Goal: Information Seeking & Learning: Learn about a topic

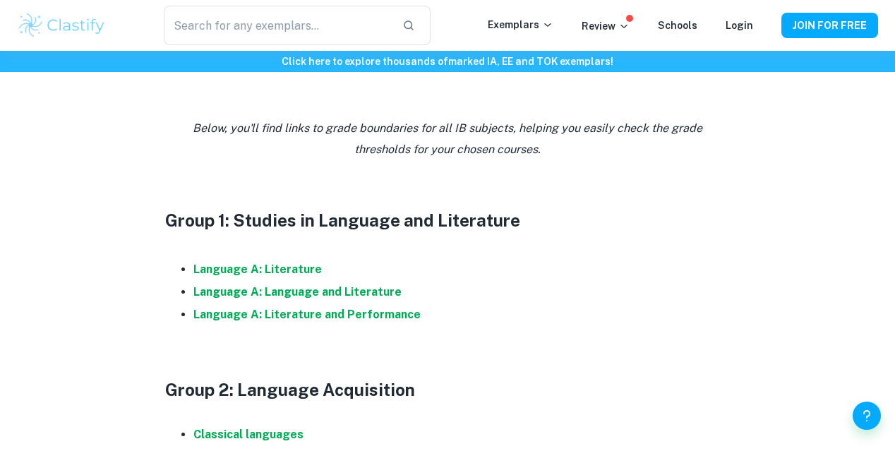
scroll to position [649, 0]
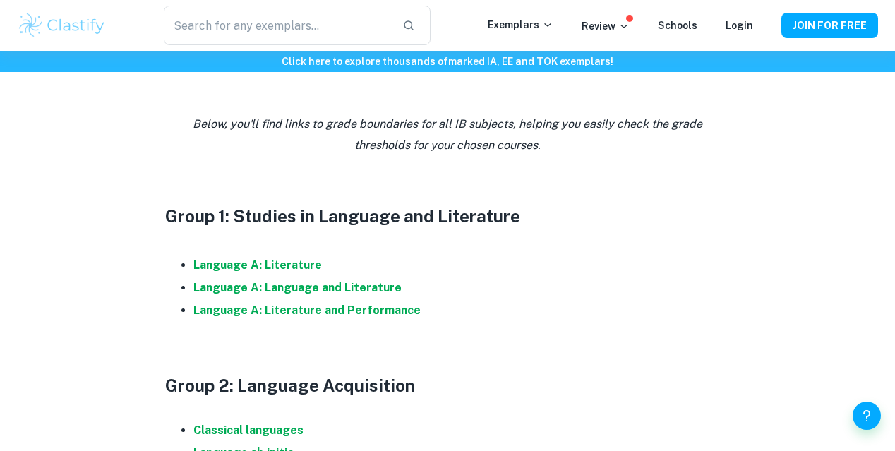
click at [284, 272] on strong "Language A: Literature" at bounding box center [257, 264] width 128 height 13
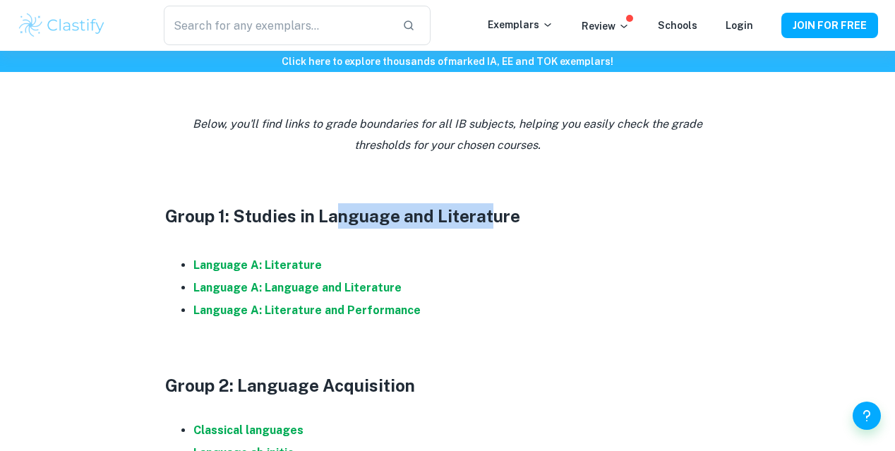
drag, startPoint x: 333, startPoint y: 232, endPoint x: 491, endPoint y: 230, distance: 158.1
click at [491, 229] on h3 "Group 1: Studies in Language and Literature" at bounding box center [447, 215] width 565 height 25
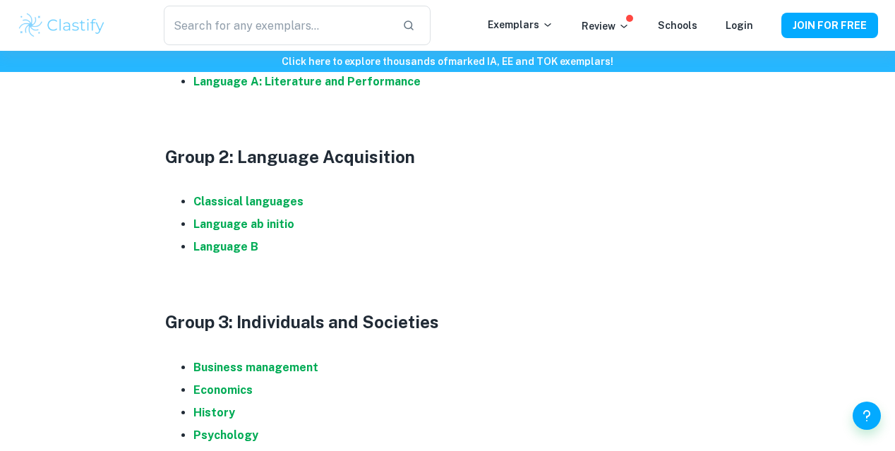
scroll to position [877, 0]
click at [237, 253] on strong "Language B" at bounding box center [225, 247] width 65 height 13
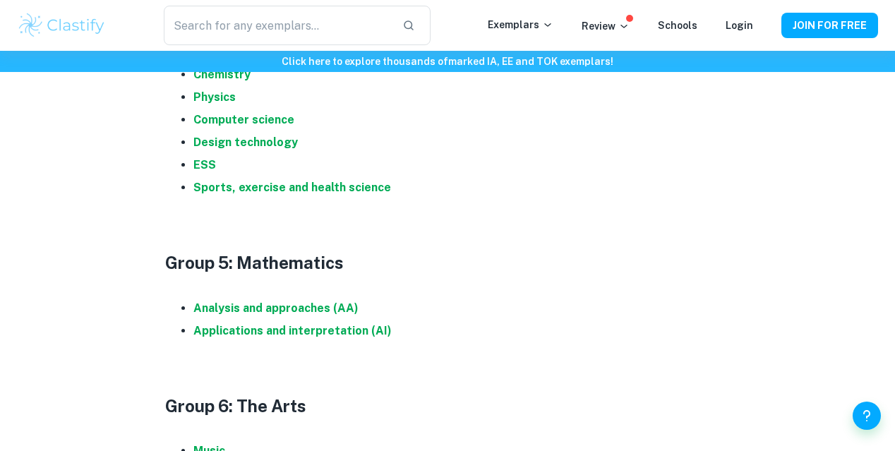
scroll to position [1495, 0]
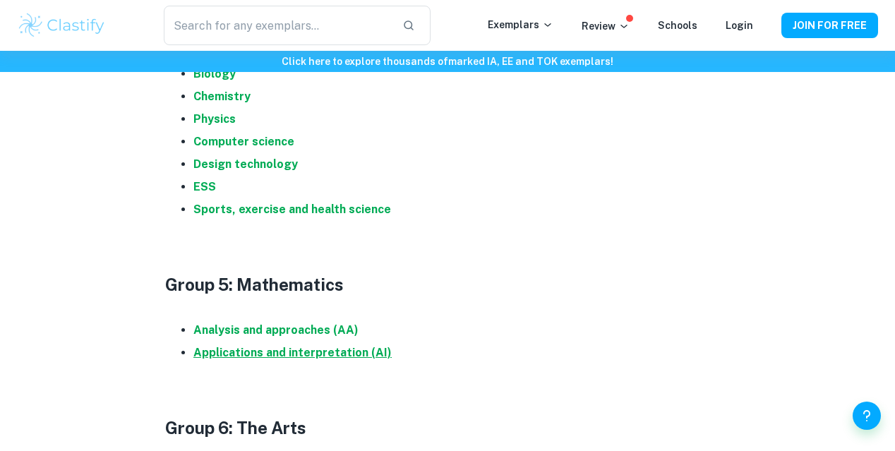
click at [337, 359] on strong "Applications and interpretation (AI)" at bounding box center [292, 352] width 198 height 13
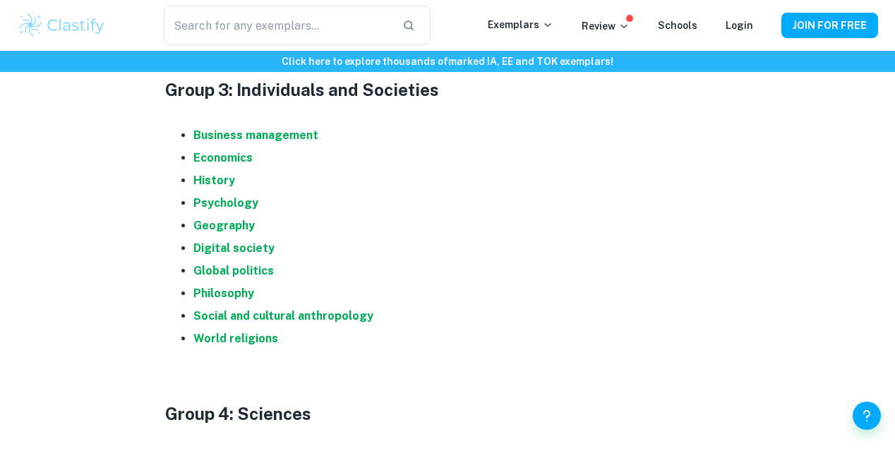
scroll to position [1107, 0]
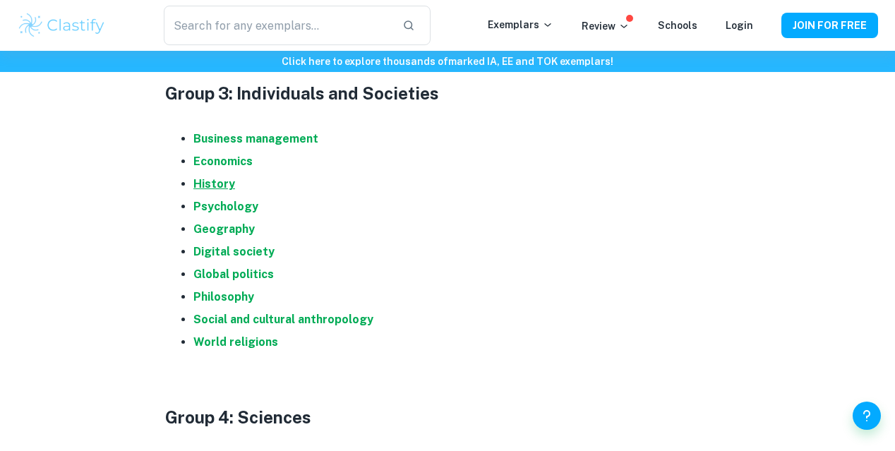
click at [215, 191] on strong "History" at bounding box center [214, 183] width 42 height 13
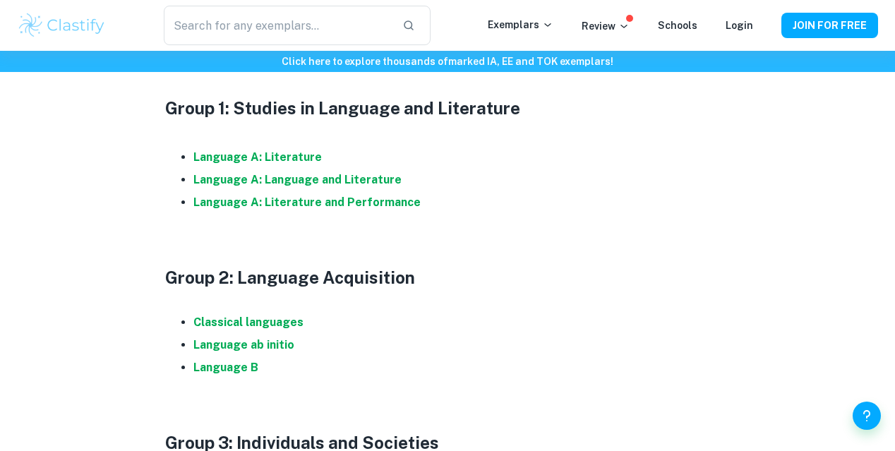
scroll to position [738, 0]
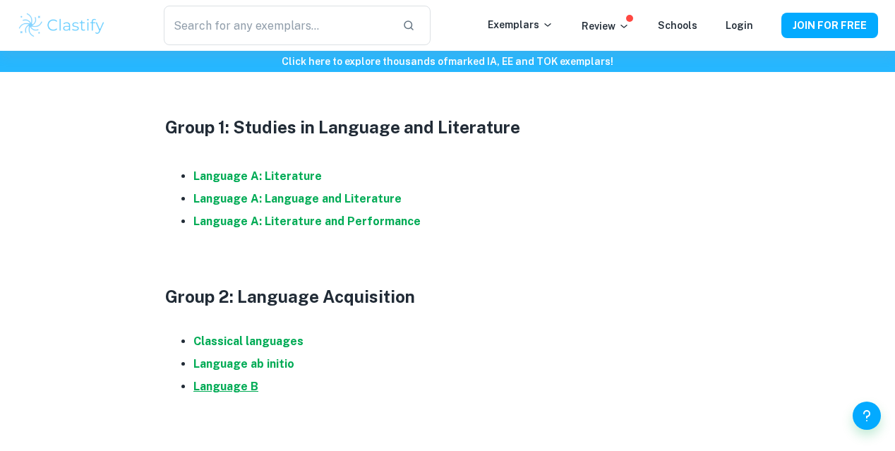
click at [244, 393] on strong "Language B" at bounding box center [225, 386] width 65 height 13
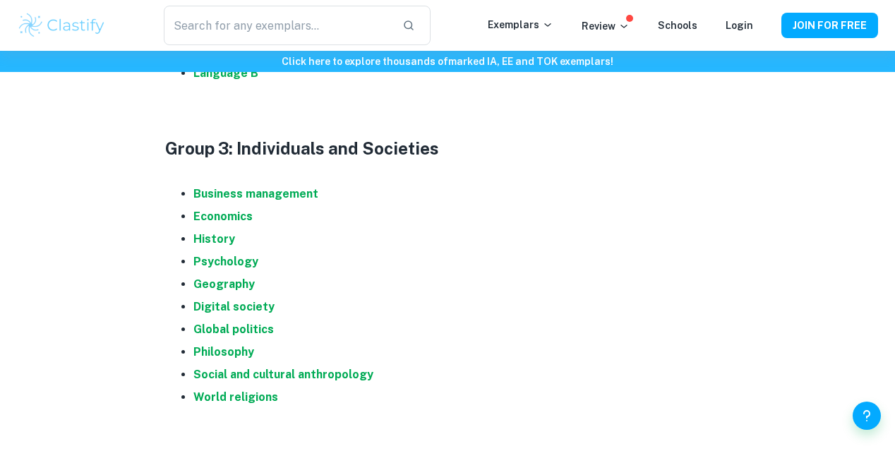
scroll to position [1051, 0]
click at [239, 337] on strong "Global politics" at bounding box center [233, 329] width 80 height 13
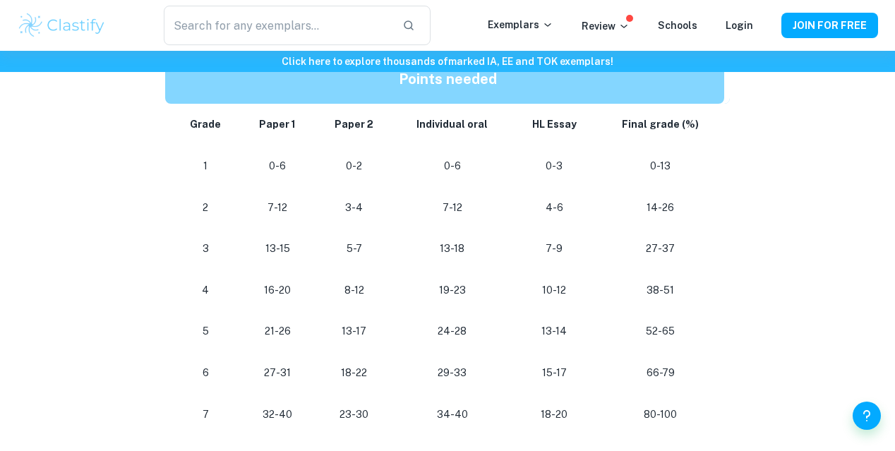
scroll to position [773, 0]
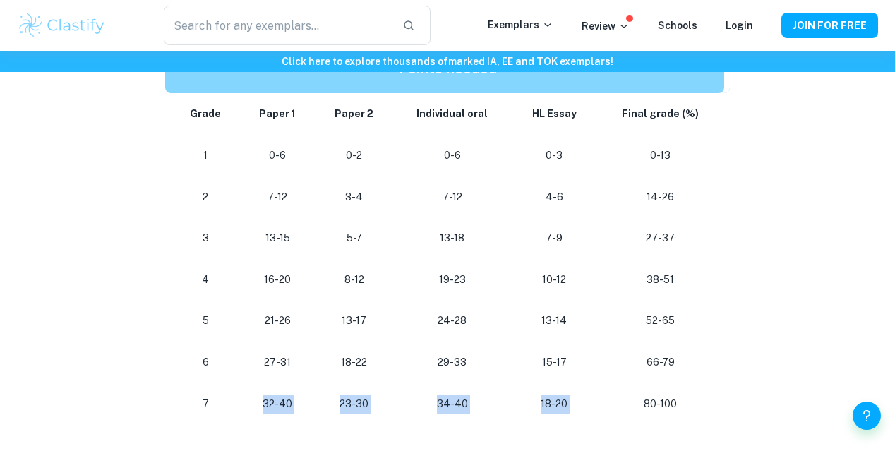
drag, startPoint x: 215, startPoint y: 413, endPoint x: 621, endPoint y: 406, distance: 406.6
click at [621, 406] on tr "[PHONE_NUMBER] [PHONE_NUMBER] 80-100" at bounding box center [447, 404] width 565 height 42
click at [621, 406] on p "80-100" at bounding box center [660, 404] width 105 height 19
drag, startPoint x: 649, startPoint y: 409, endPoint x: 656, endPoint y: 407, distance: 7.4
click at [656, 407] on p "80-100" at bounding box center [660, 404] width 105 height 19
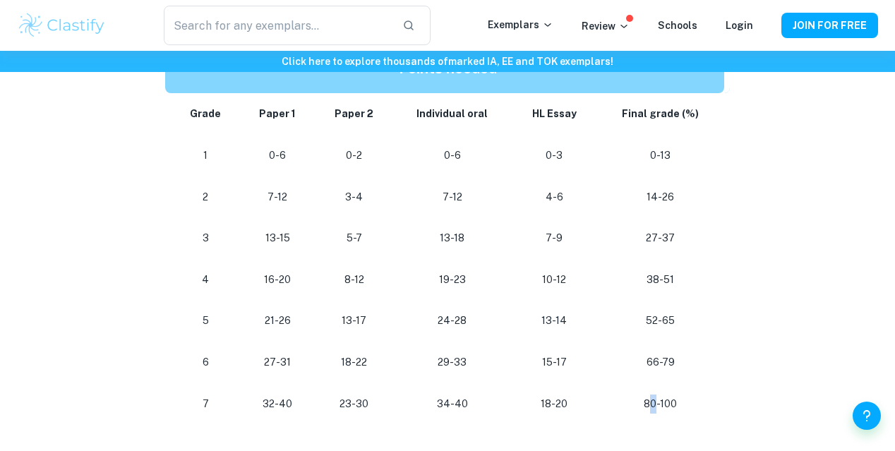
click at [656, 407] on p "80-100" at bounding box center [660, 404] width 105 height 19
drag, startPoint x: 656, startPoint y: 407, endPoint x: 632, endPoint y: 399, distance: 24.6
click at [632, 399] on p "80-100" at bounding box center [660, 404] width 105 height 19
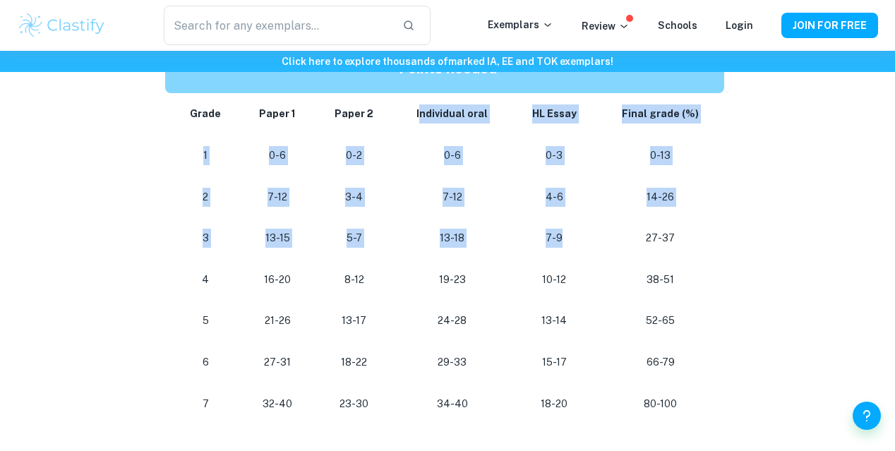
drag, startPoint x: 424, startPoint y: 104, endPoint x: 564, endPoint y: 247, distance: 199.7
click at [564, 247] on tbody "Grade Paper 1 Paper 2 Individual oral HL Essay Final grade (%) 1 0-6 0-2 0-6 0-…" at bounding box center [447, 258] width 565 height 331
click at [564, 247] on p "7-9" at bounding box center [554, 238] width 62 height 19
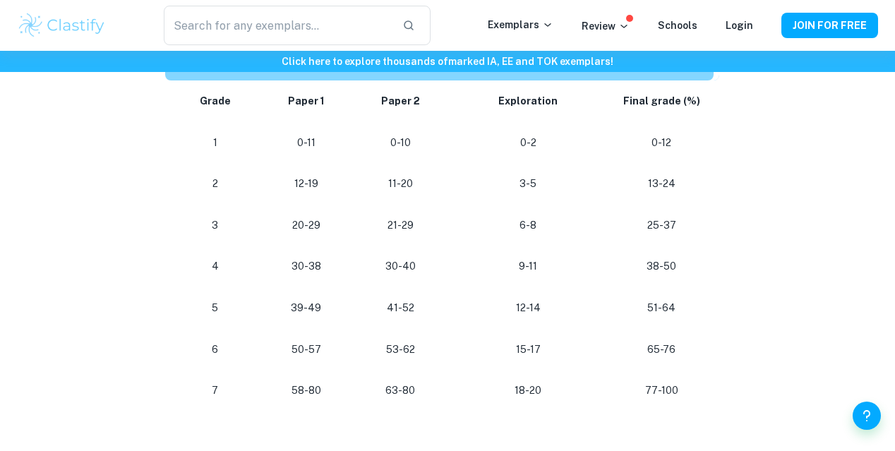
scroll to position [1271, 0]
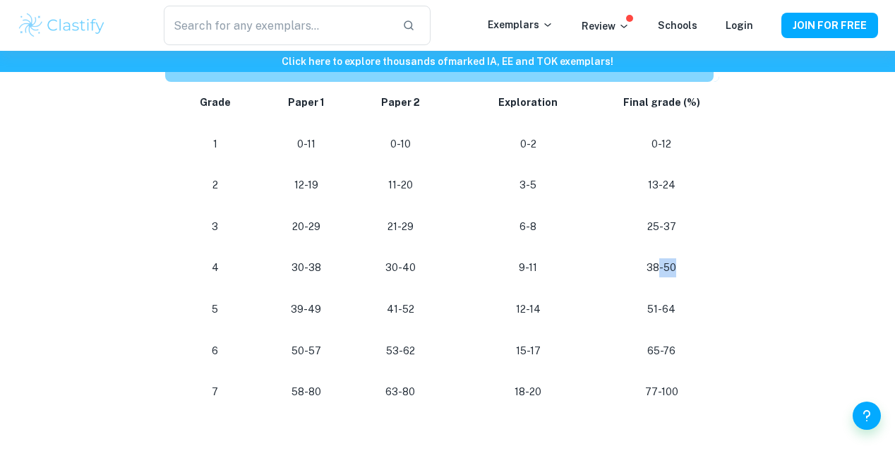
drag, startPoint x: 659, startPoint y: 285, endPoint x: 676, endPoint y: 280, distance: 17.9
click at [676, 277] on p "38-50" at bounding box center [661, 267] width 82 height 19
drag, startPoint x: 676, startPoint y: 280, endPoint x: 648, endPoint y: 279, distance: 28.2
click at [648, 277] on p "38-50" at bounding box center [661, 267] width 82 height 19
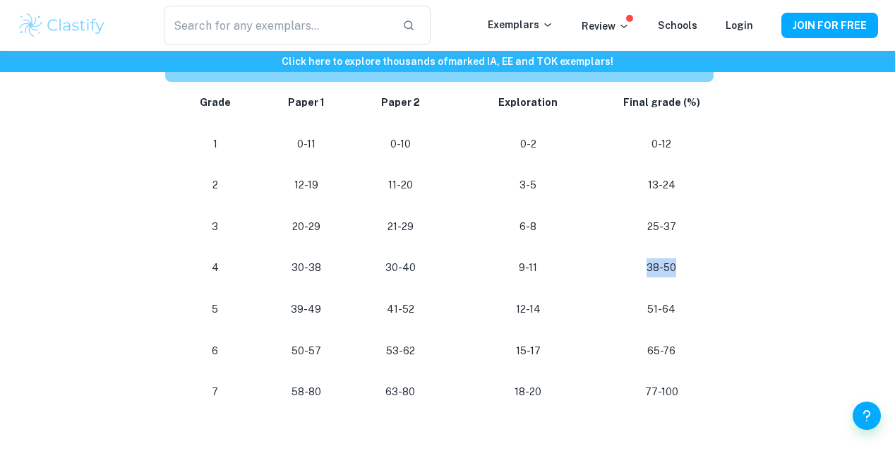
click at [648, 277] on p "38-50" at bounding box center [661, 267] width 82 height 19
drag, startPoint x: 648, startPoint y: 279, endPoint x: 689, endPoint y: 284, distance: 41.3
click at [689, 277] on p "38-50" at bounding box center [661, 267] width 82 height 19
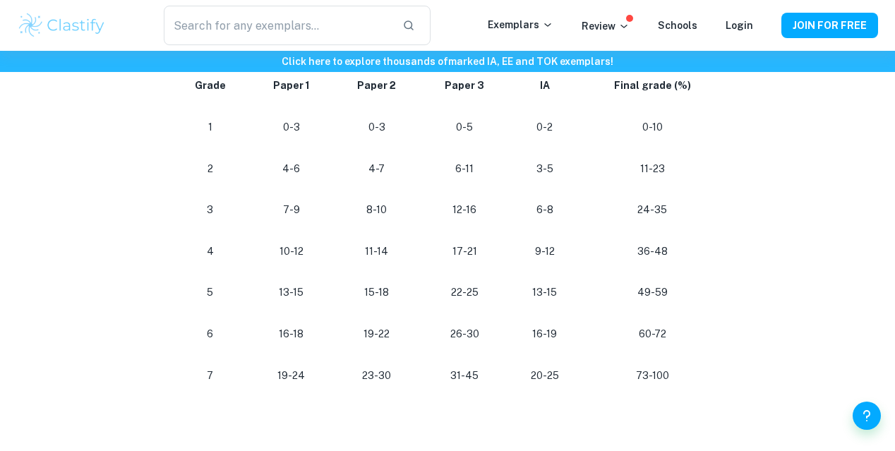
scroll to position [803, 0]
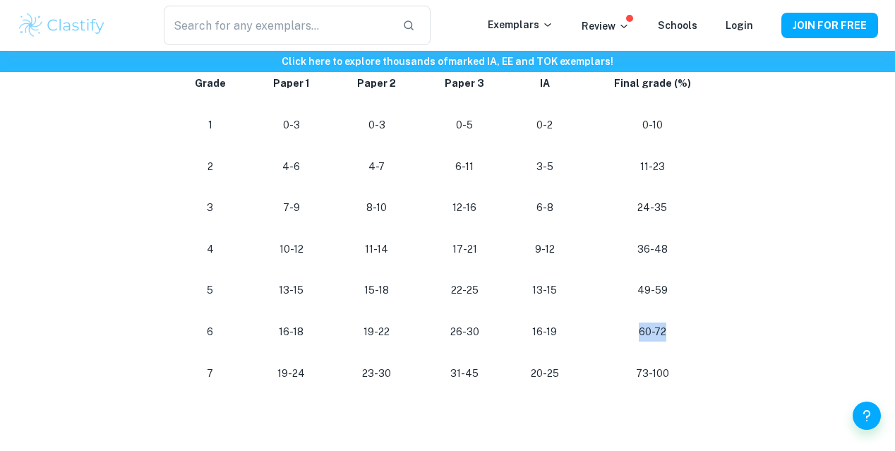
drag, startPoint x: 627, startPoint y: 340, endPoint x: 690, endPoint y: 341, distance: 62.8
click at [690, 341] on p "60-72" at bounding box center [652, 332] width 121 height 19
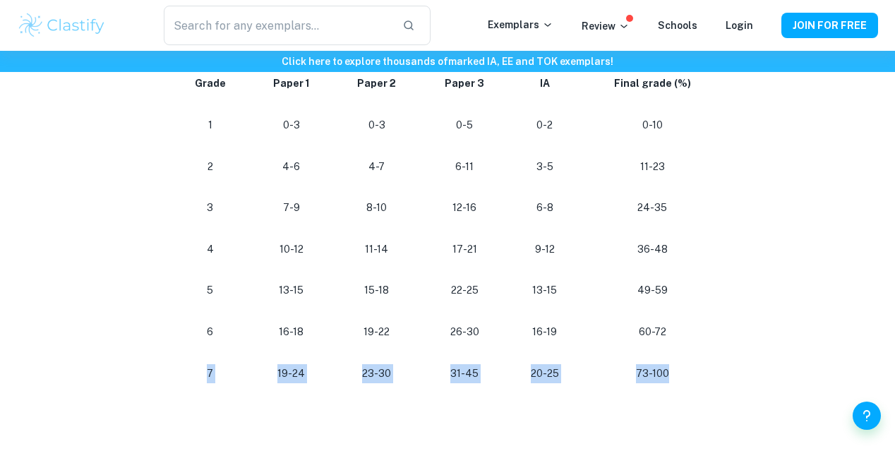
drag, startPoint x: 690, startPoint y: 341, endPoint x: 689, endPoint y: 376, distance: 35.3
click at [689, 376] on tbody "Grade Paper 1 Paper 2 Paper 3 IA Final grade (%) 1 0-3 0-3 0-5 0-2 0-10 2 4-6 4…" at bounding box center [447, 228] width 565 height 331
click at [689, 376] on p "73-100" at bounding box center [652, 373] width 121 height 19
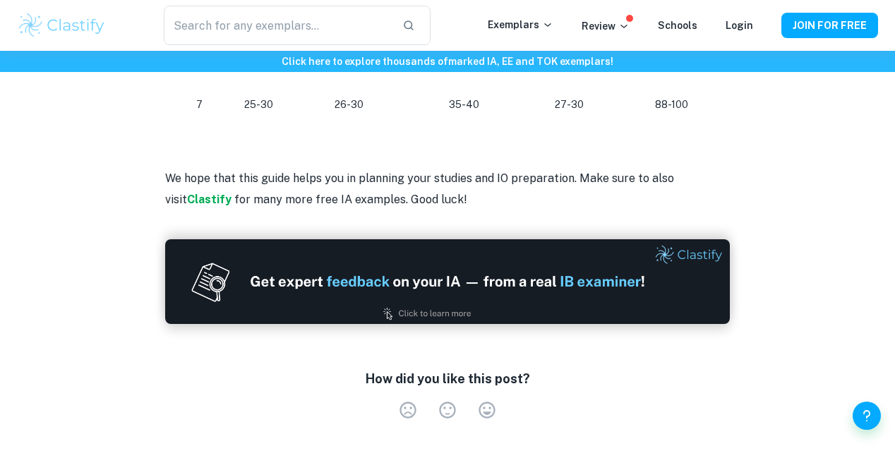
scroll to position [2009, 0]
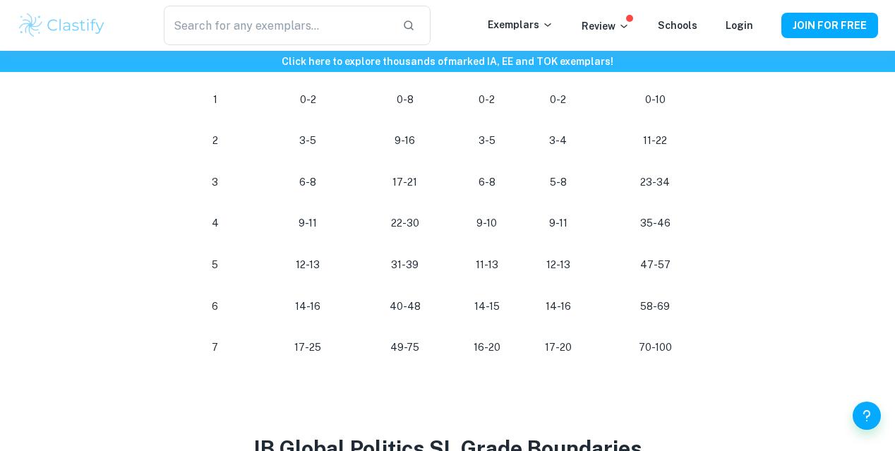
scroll to position [808, 0]
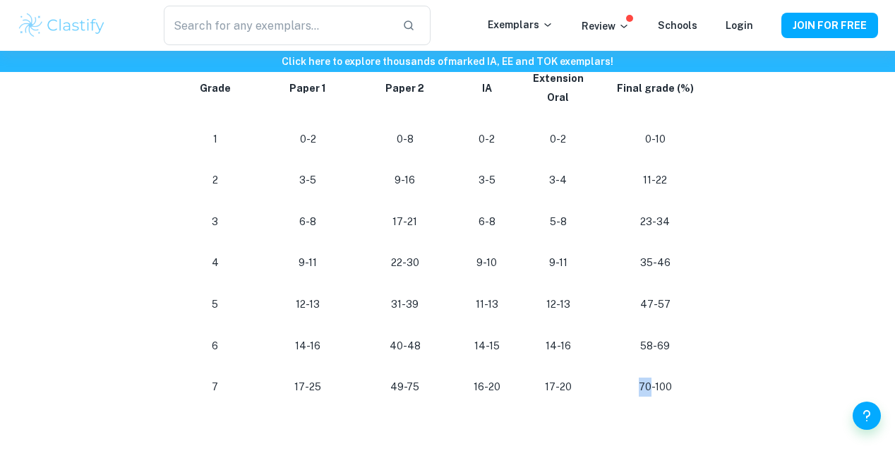
drag, startPoint x: 642, startPoint y: 395, endPoint x: 652, endPoint y: 395, distance: 9.2
click at [652, 395] on p "70-100" at bounding box center [655, 387] width 95 height 19
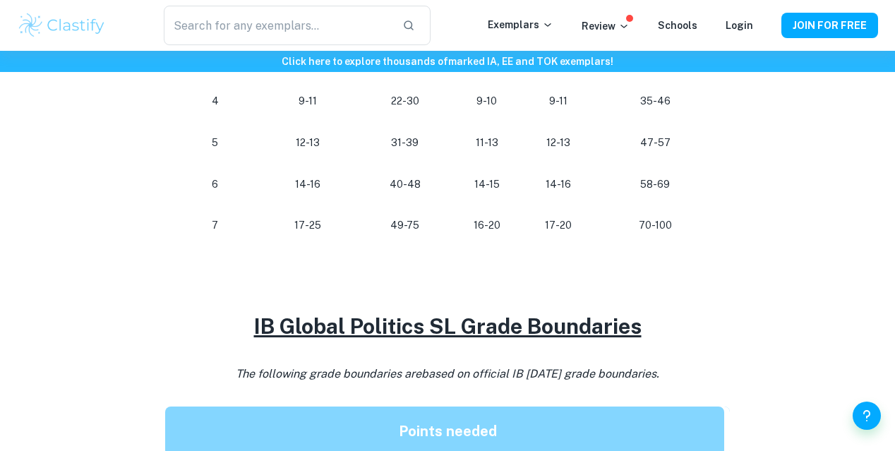
scroll to position [971, 0]
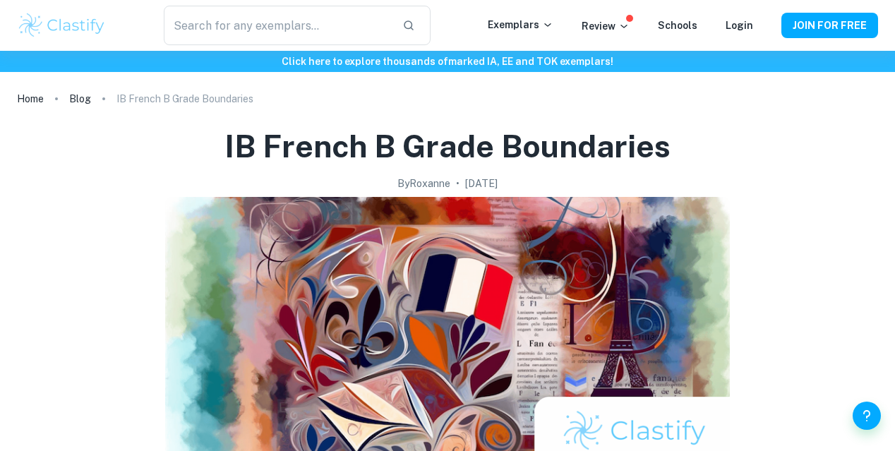
checkbox input "true"
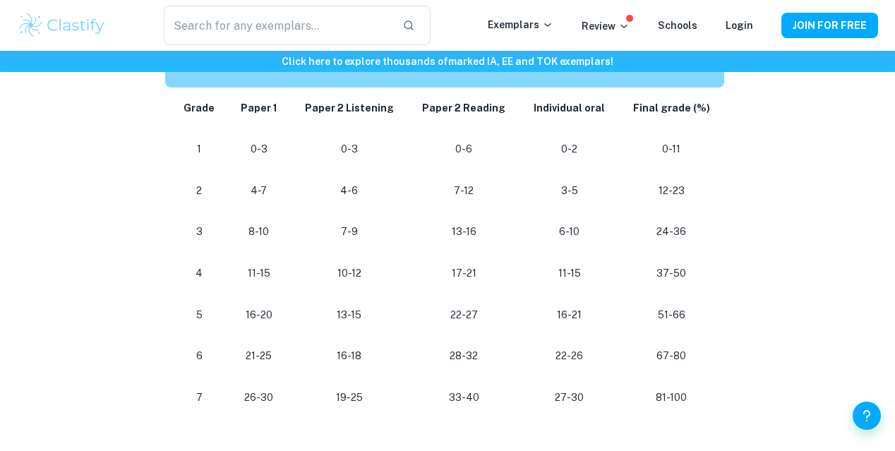
scroll to position [1323, 0]
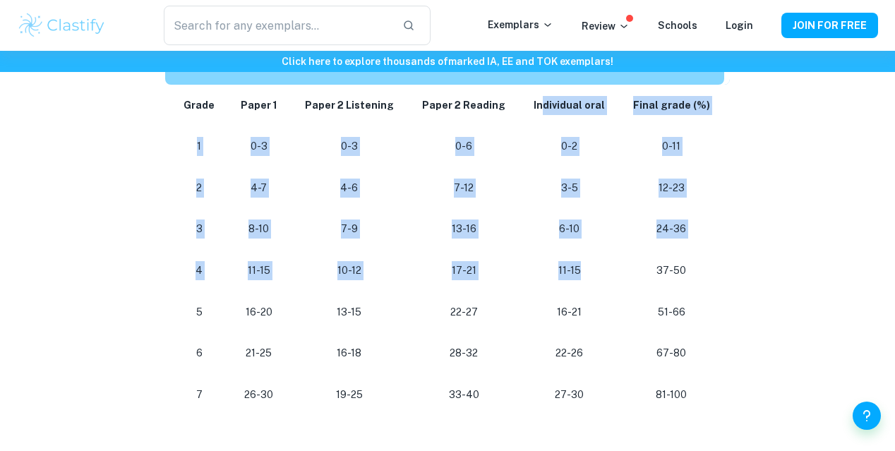
drag, startPoint x: 542, startPoint y: 107, endPoint x: 587, endPoint y: 272, distance: 171.9
click at [587, 272] on tbody "Grade Paper 1 Paper 2 Listening Paper 2 Reading Individual oral Final grade (%)…" at bounding box center [447, 250] width 565 height 331
click at [587, 272] on p "11-15" at bounding box center [569, 270] width 76 height 19
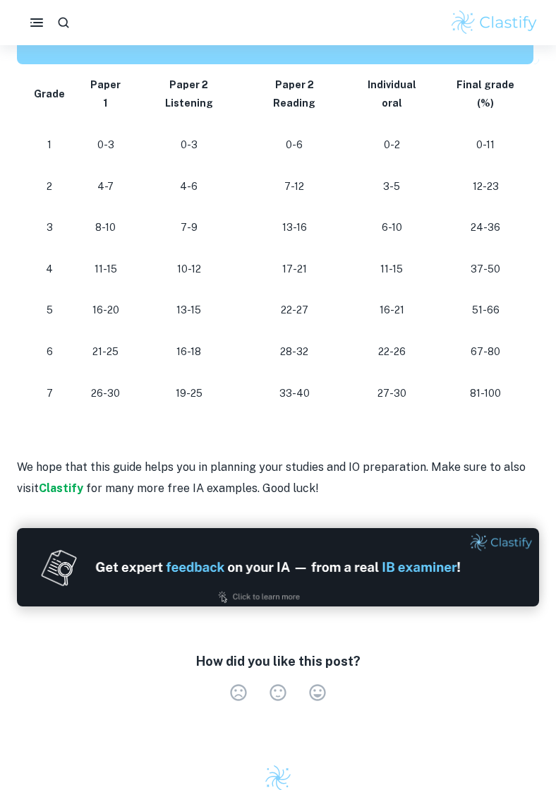
click at [216, 373] on td "19-25" at bounding box center [189, 394] width 108 height 42
